Goal: Find specific page/section: Find specific page/section

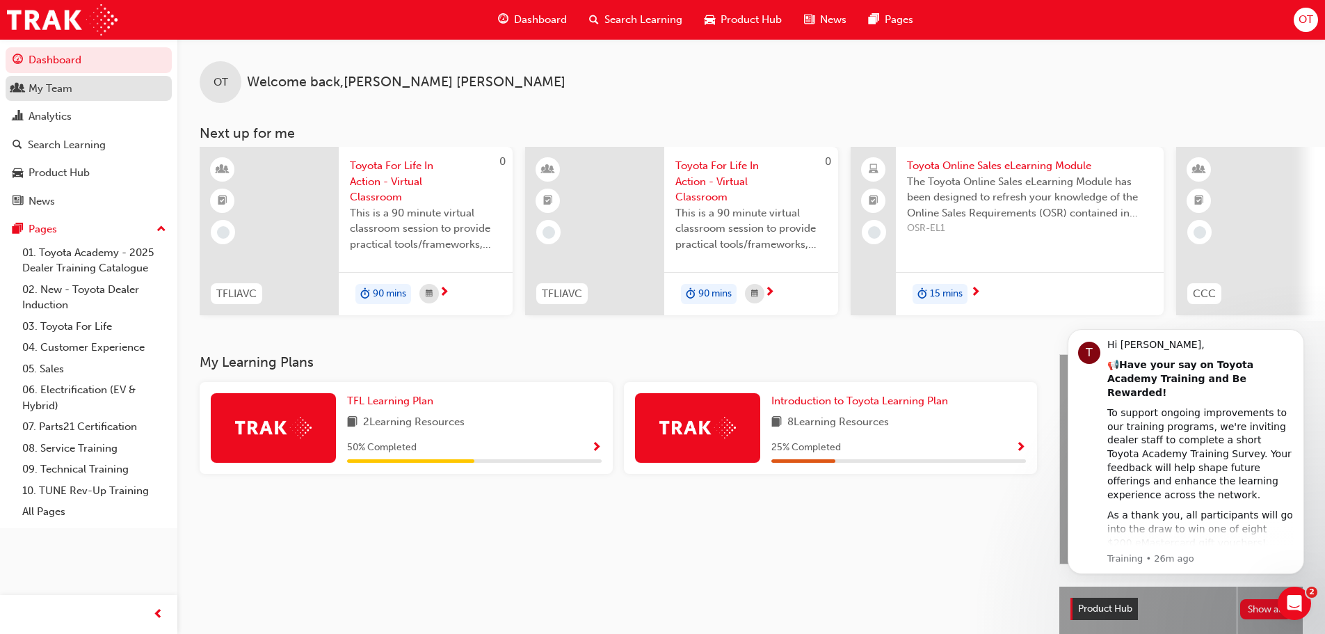
click at [85, 88] on div "My Team" at bounding box center [89, 88] width 152 height 17
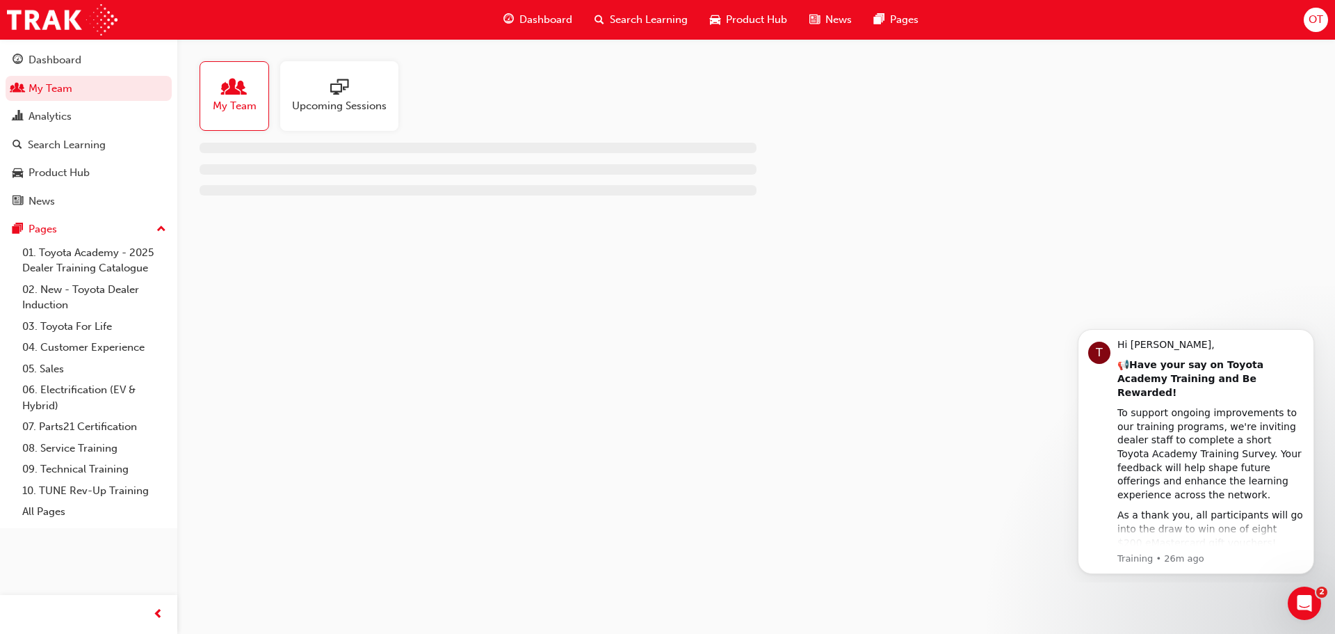
click at [371, 97] on div at bounding box center [339, 88] width 95 height 19
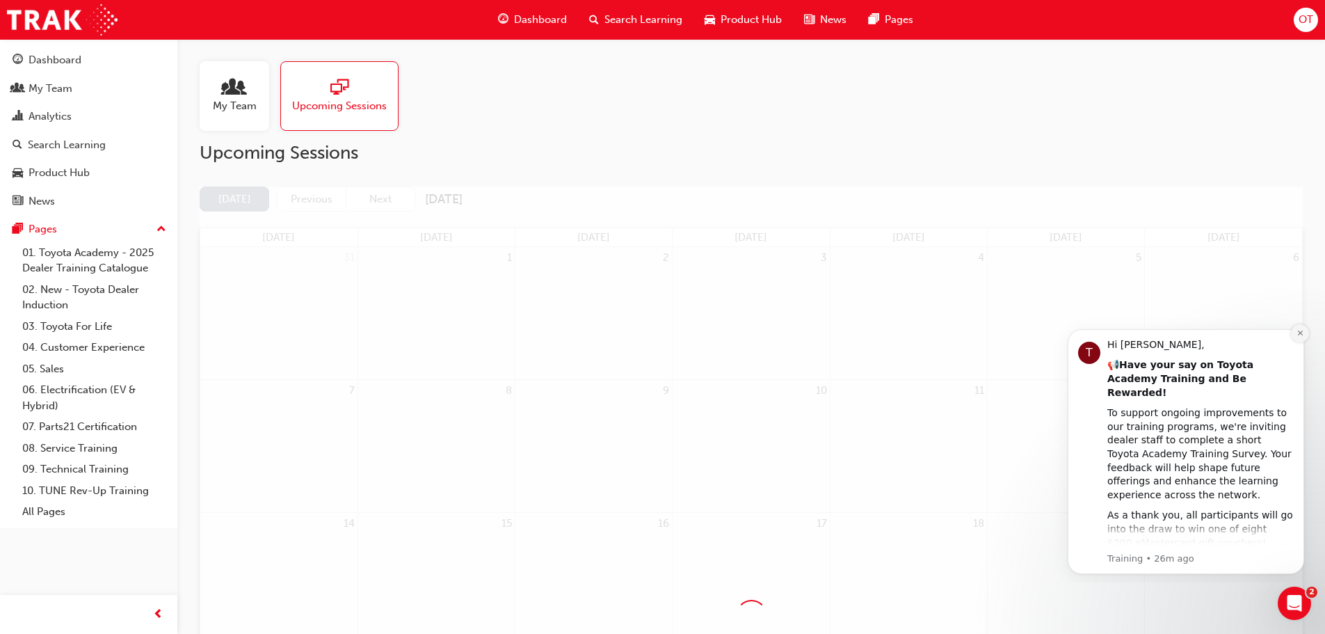
click at [1299, 335] on icon "Dismiss notification" at bounding box center [1300, 333] width 8 height 8
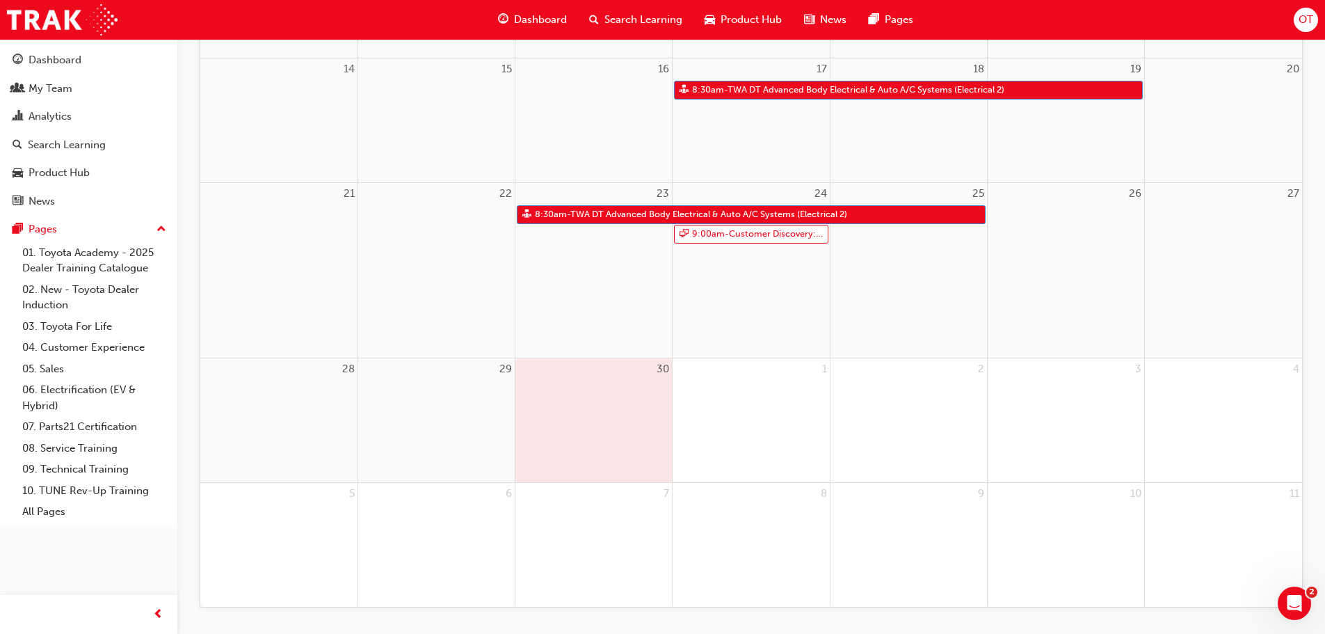
scroll to position [479, 0]
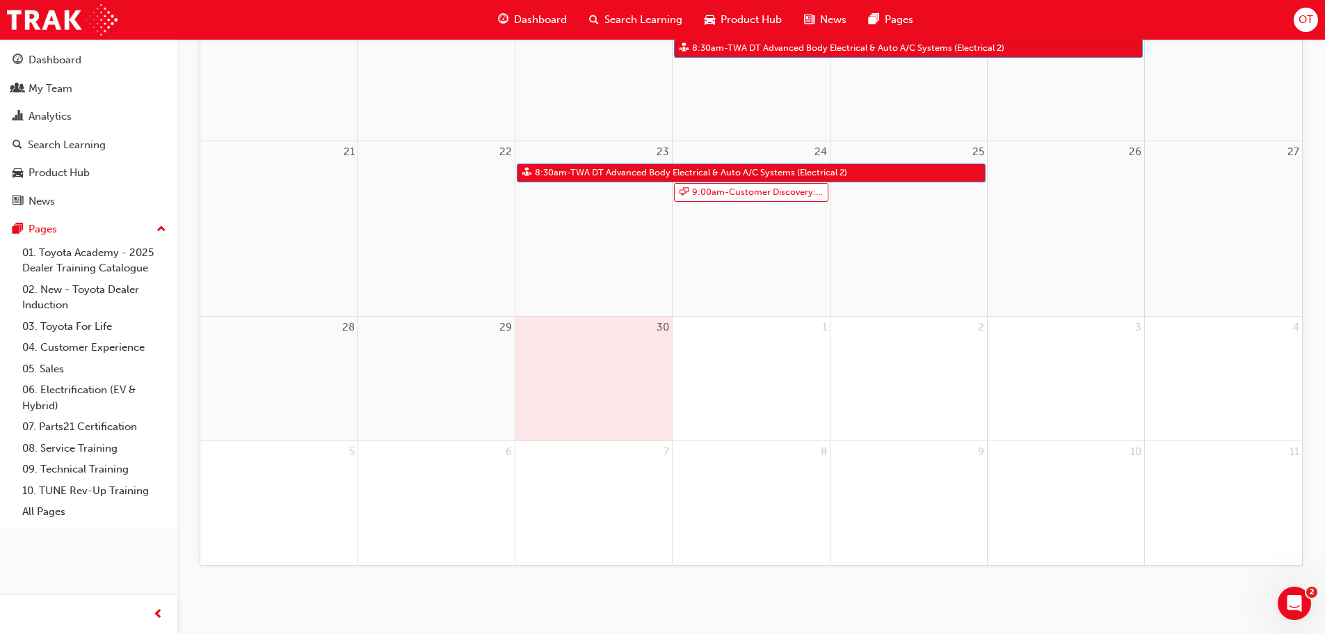
click at [750, 383] on div "1" at bounding box center [751, 378] width 156 height 124
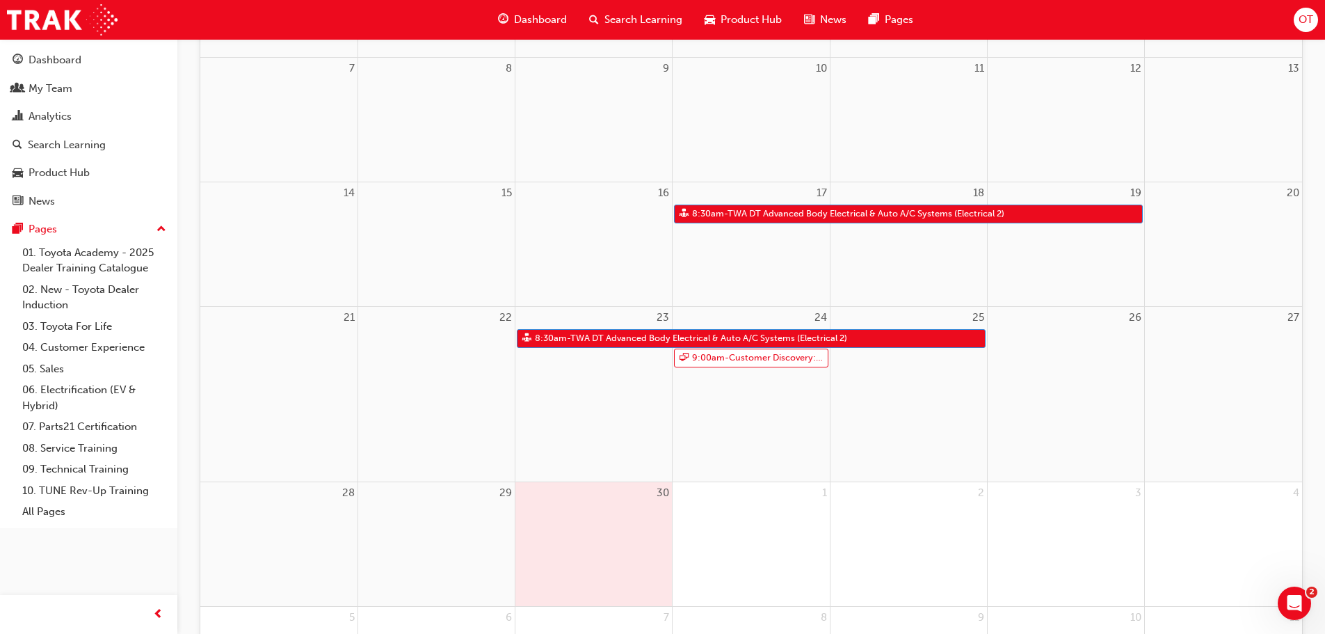
scroll to position [131, 0]
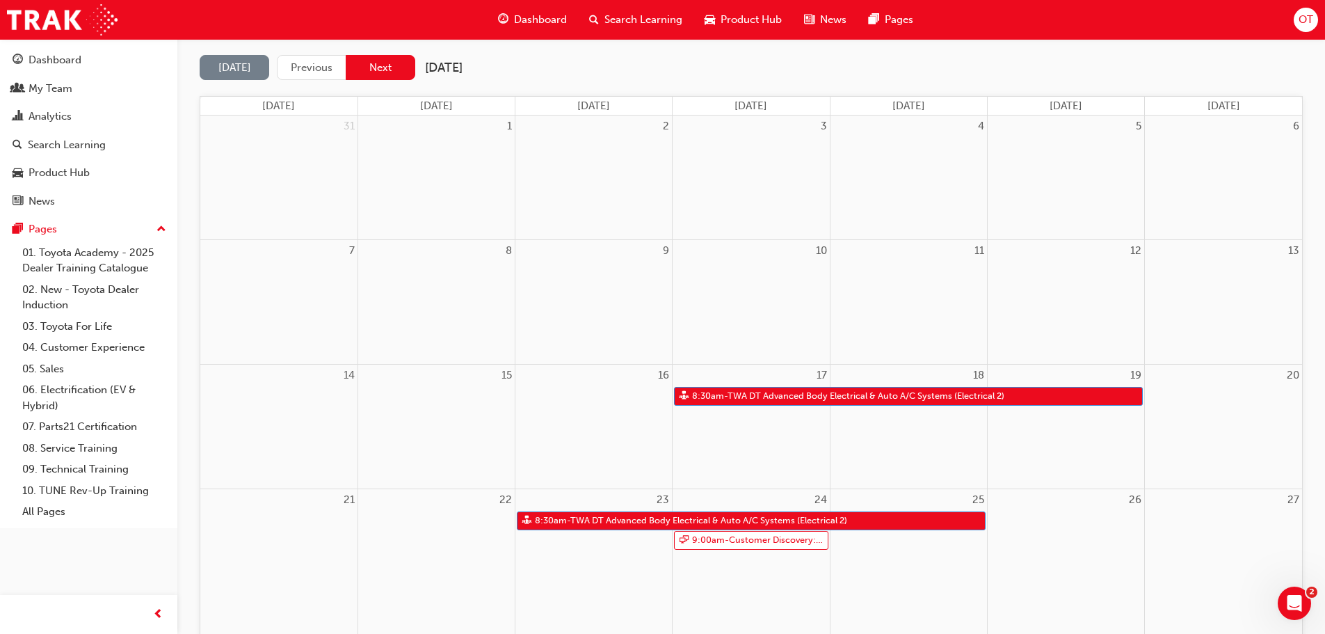
click at [395, 63] on button "Next" at bounding box center [381, 68] width 70 height 26
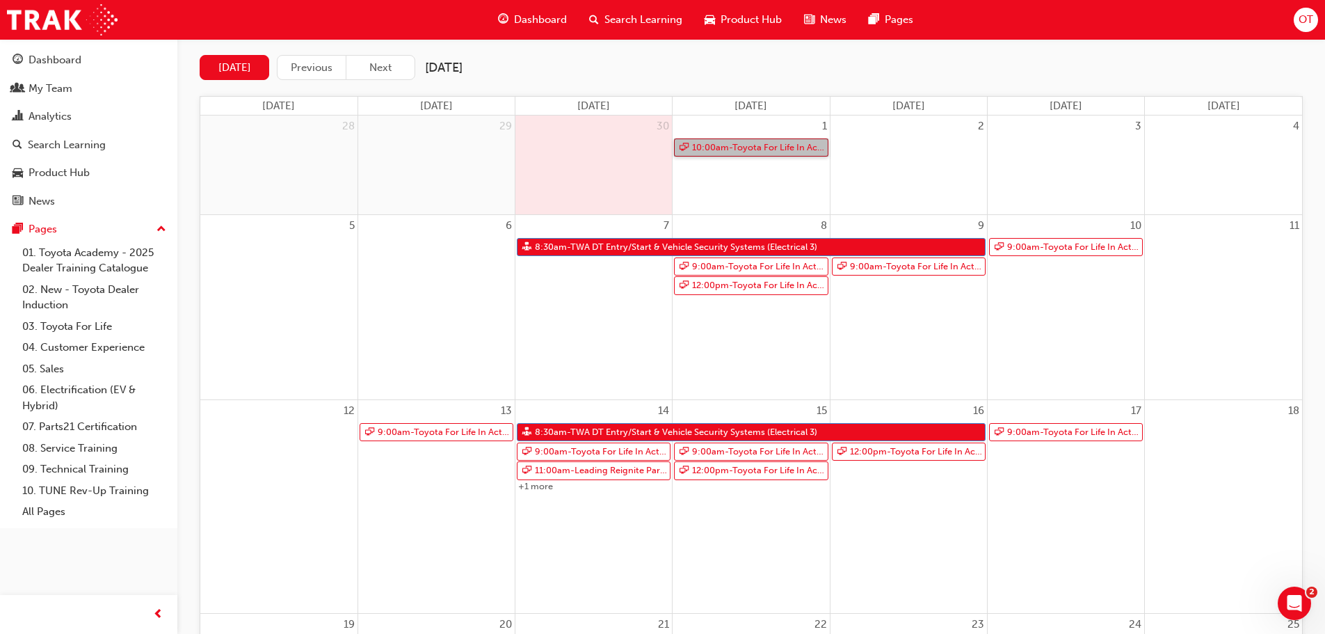
click at [789, 138] on link "10:00am - Toyota For Life In Action - Virtual Classroom" at bounding box center [751, 147] width 154 height 19
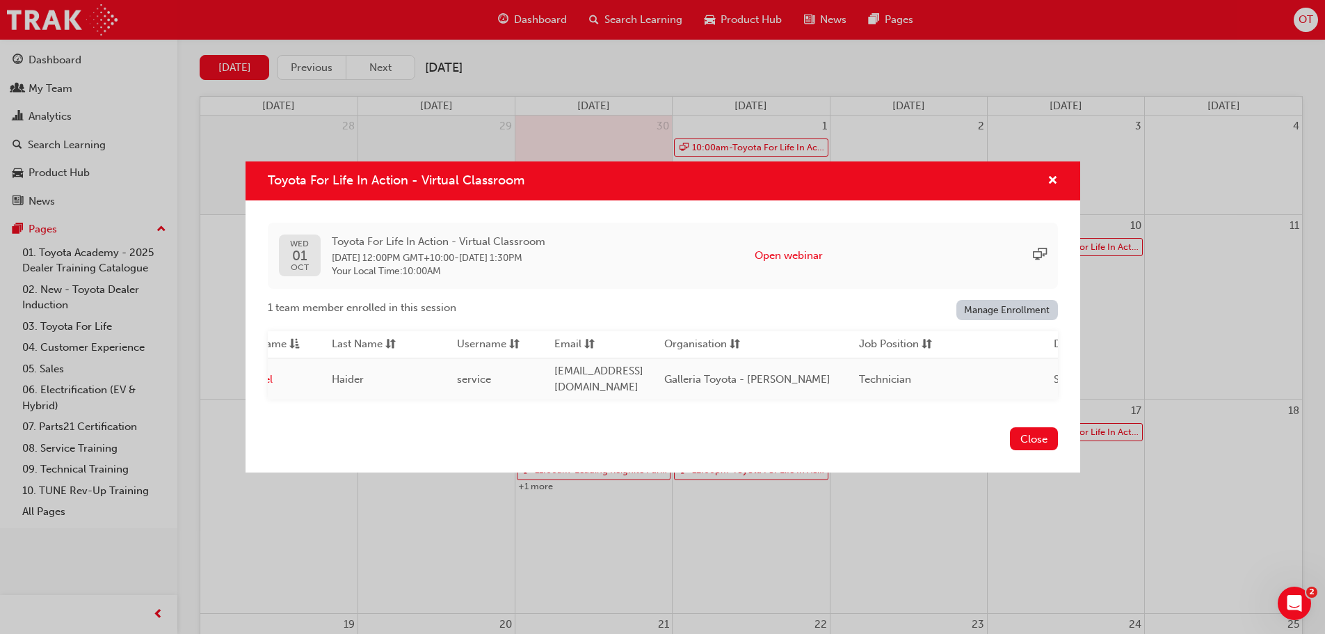
scroll to position [0, 0]
